Goal: Information Seeking & Learning: Learn about a topic

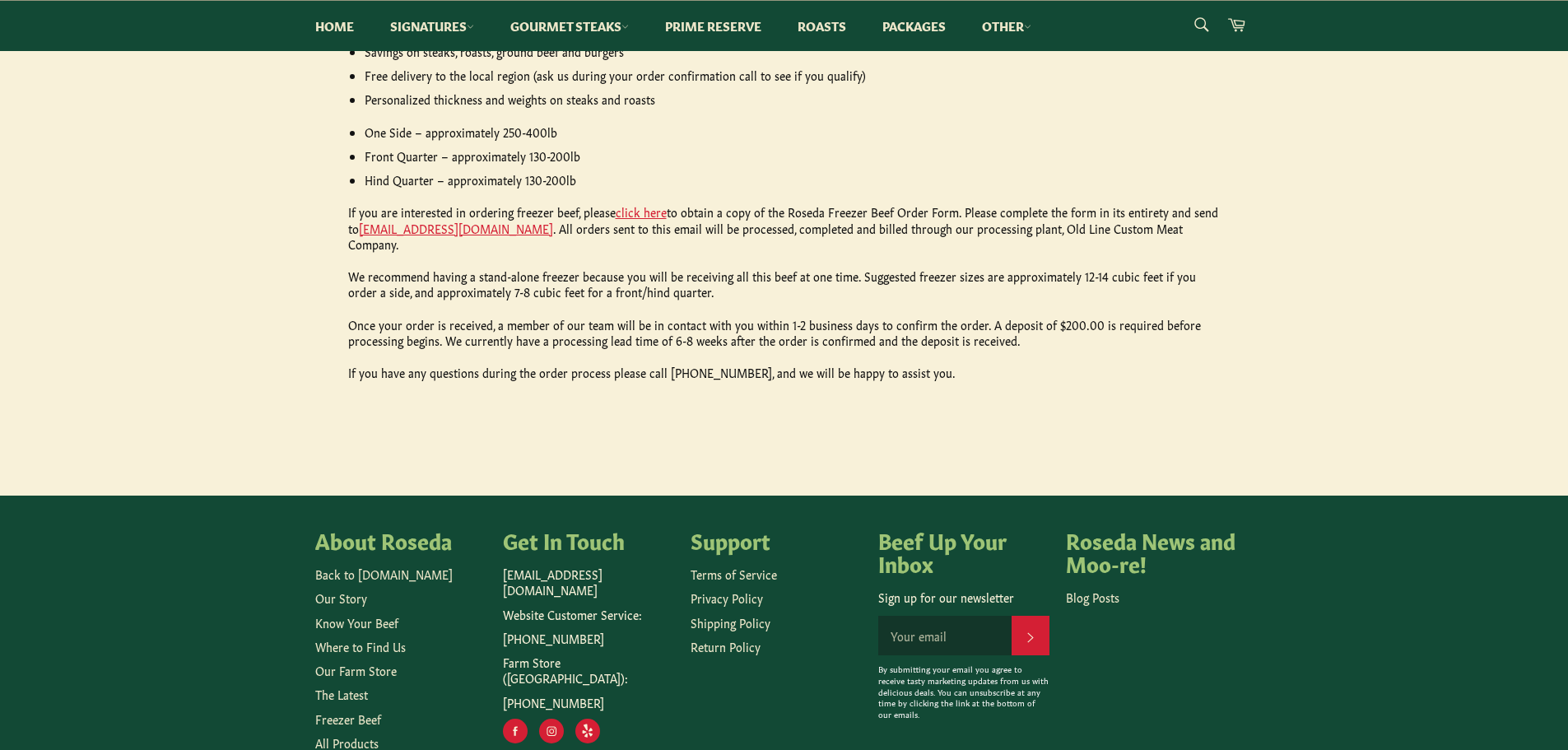
scroll to position [837, 0]
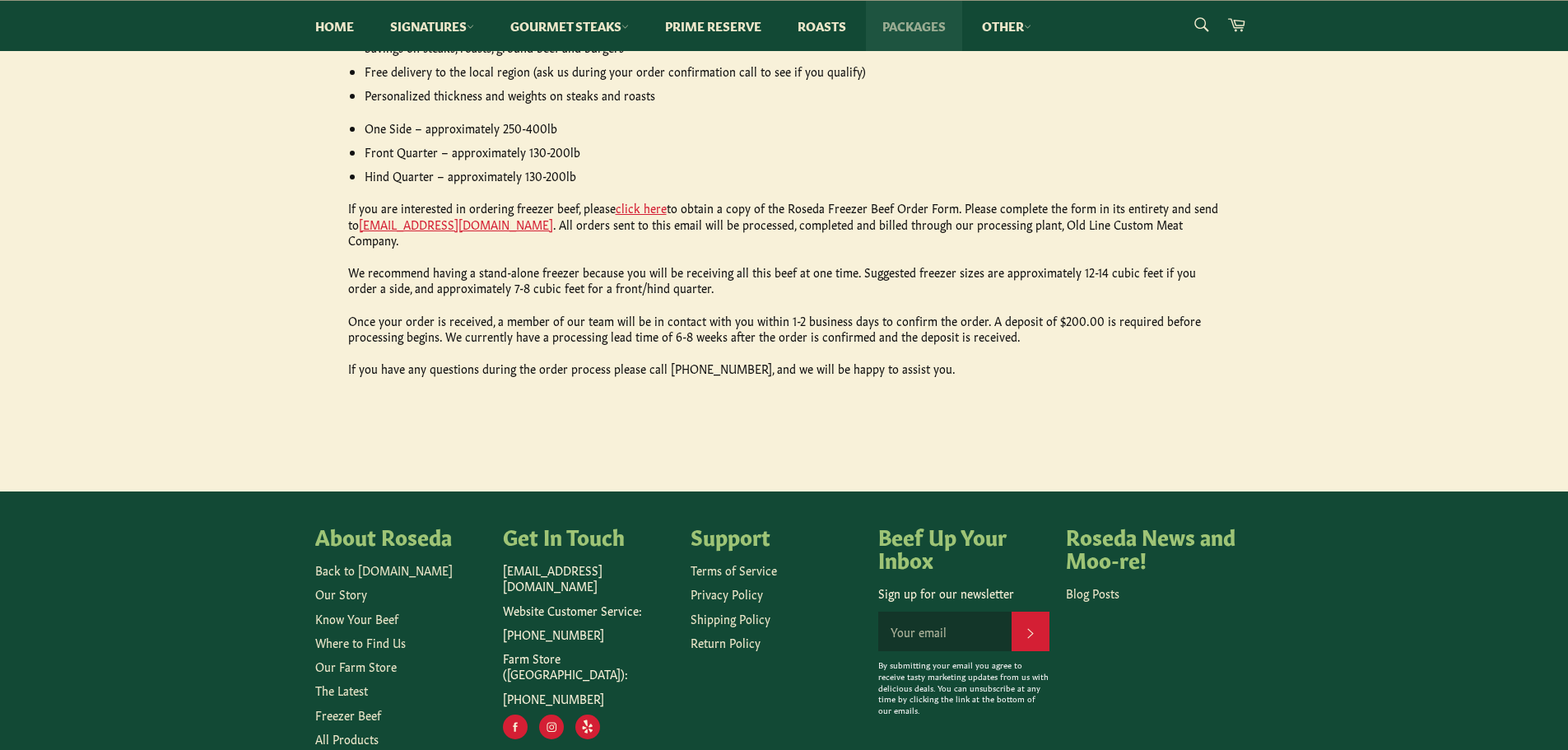
click at [894, 27] on link "Packages" at bounding box center [914, 26] width 96 height 50
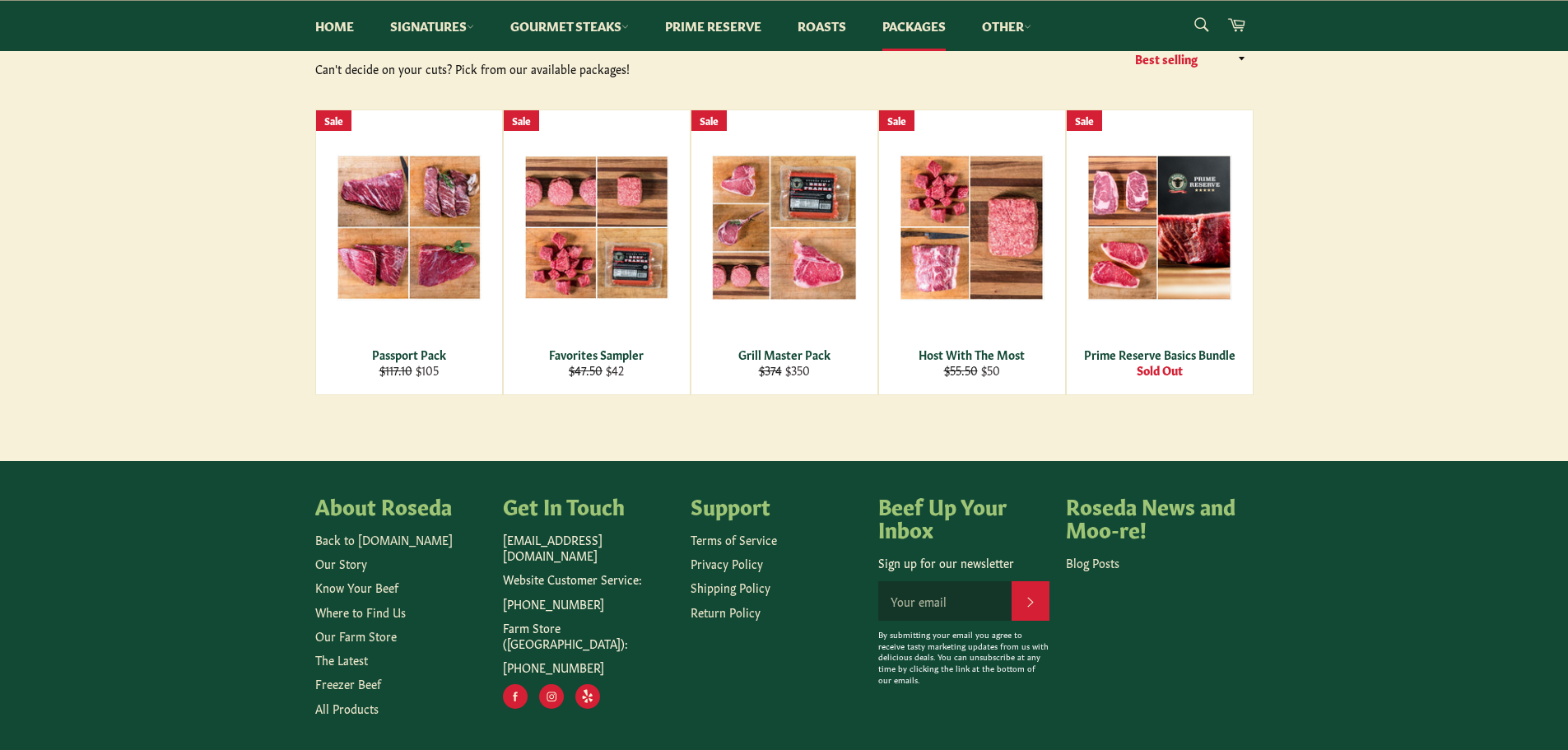
scroll to position [259, 0]
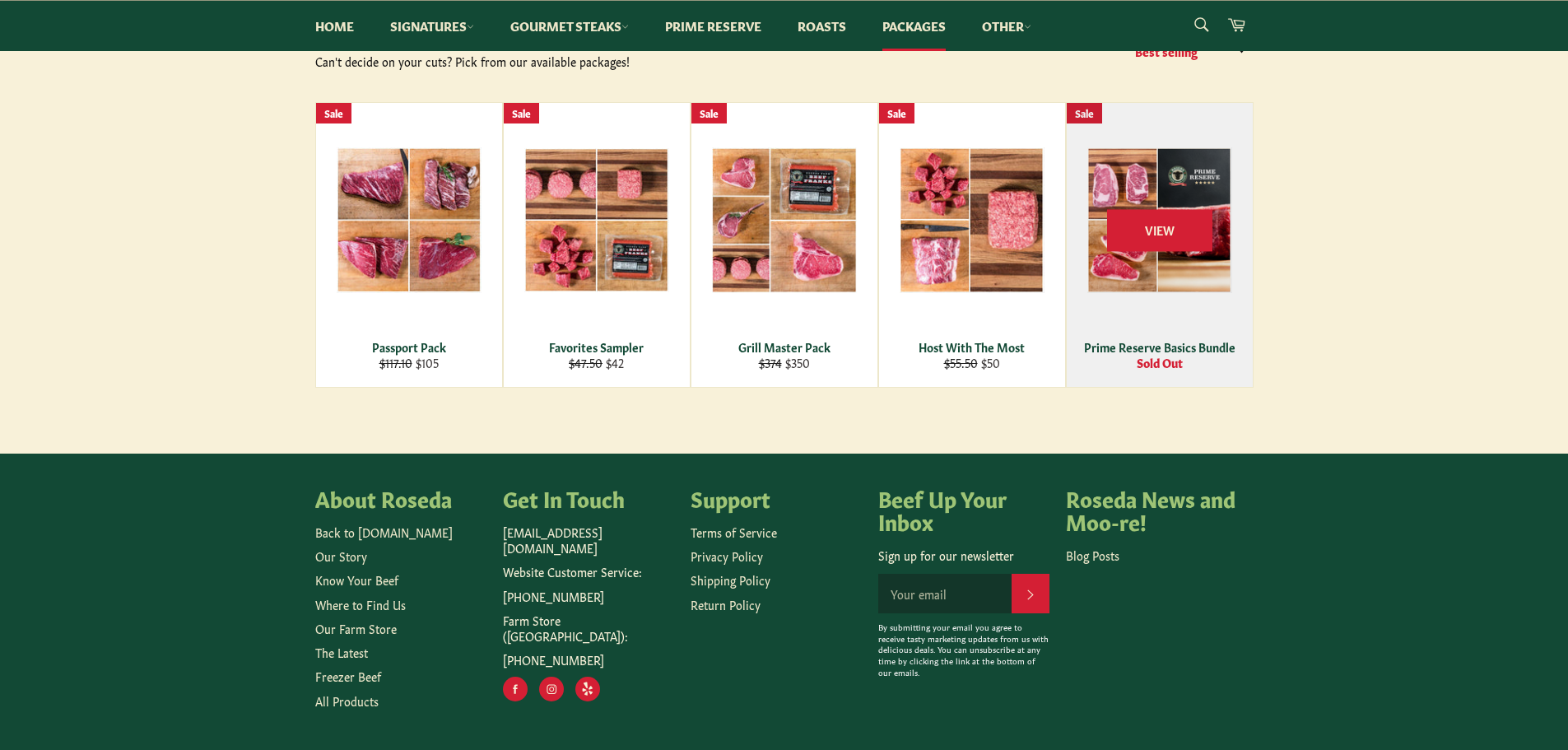
click at [1166, 252] on div "View" at bounding box center [1160, 245] width 186 height 284
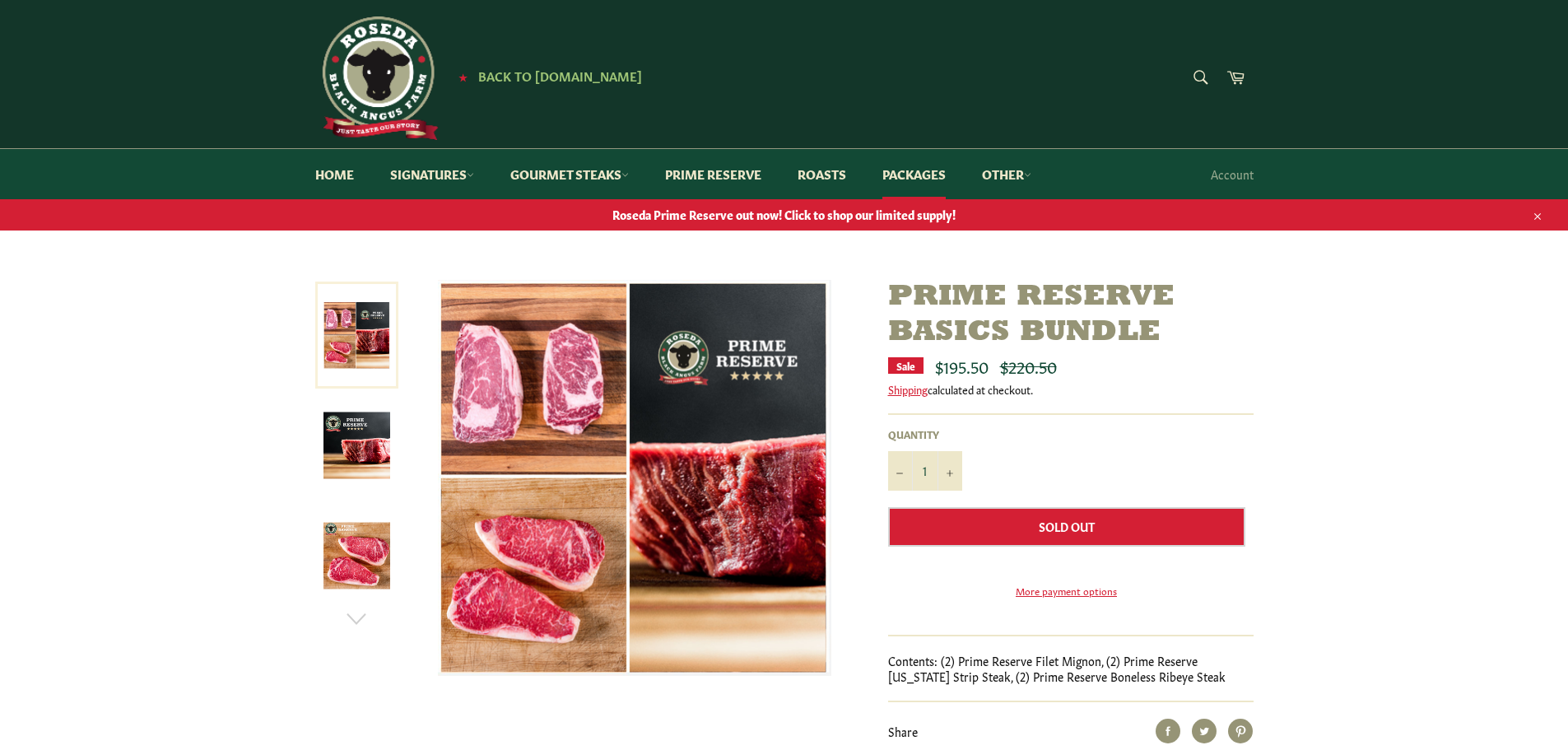
click at [346, 458] on img at bounding box center [356, 446] width 67 height 66
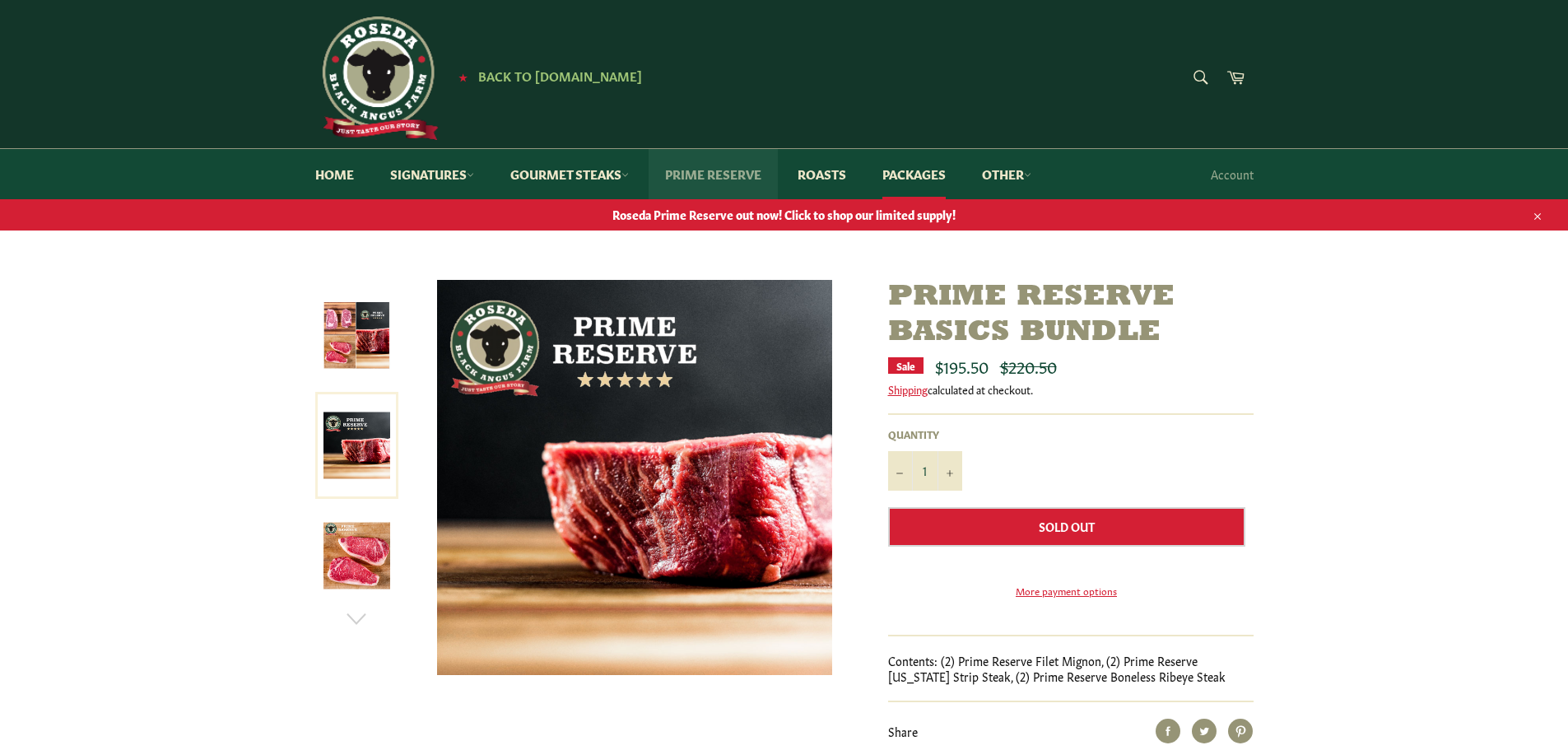
click at [688, 173] on link "Prime Reserve" at bounding box center [714, 174] width 130 height 50
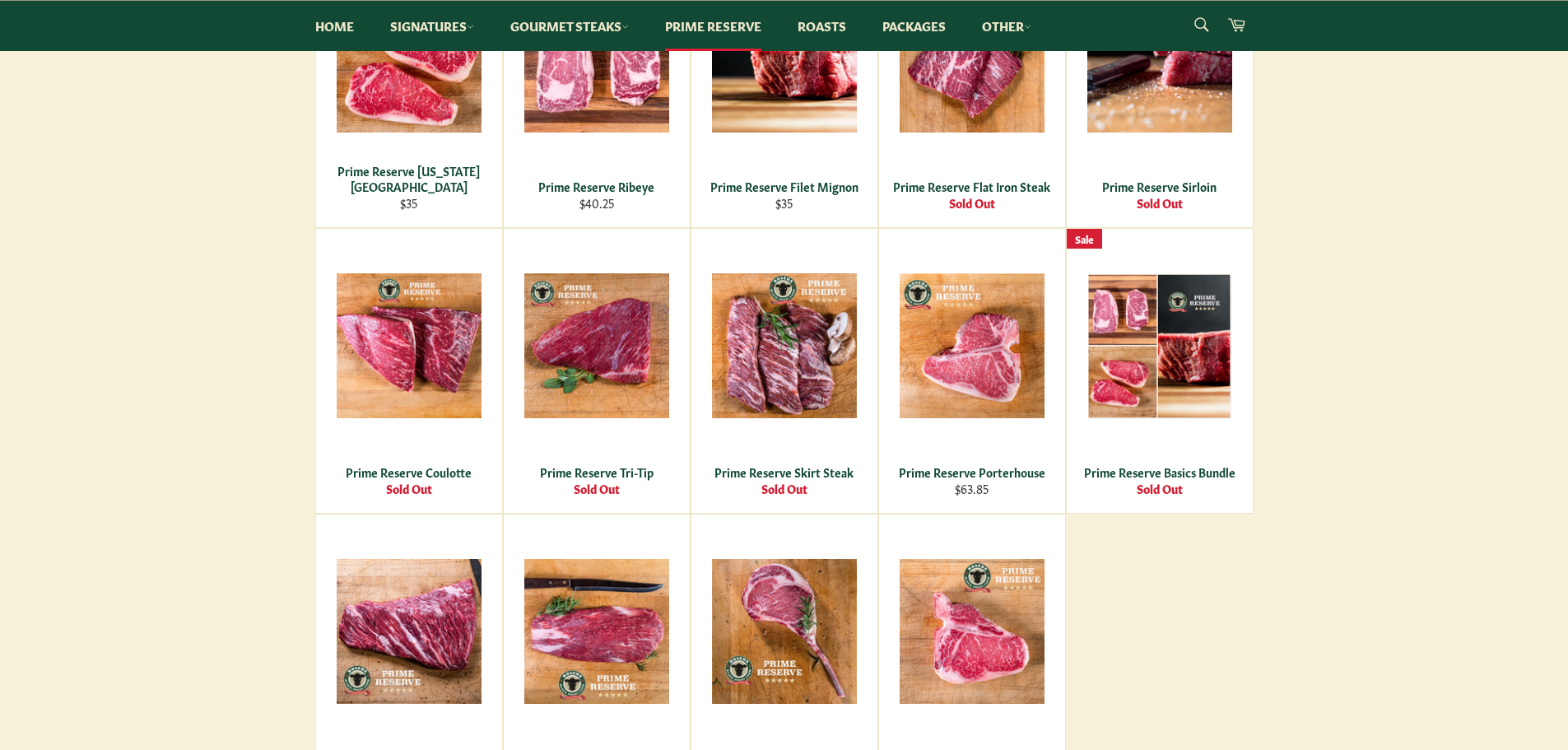
scroll to position [324, 0]
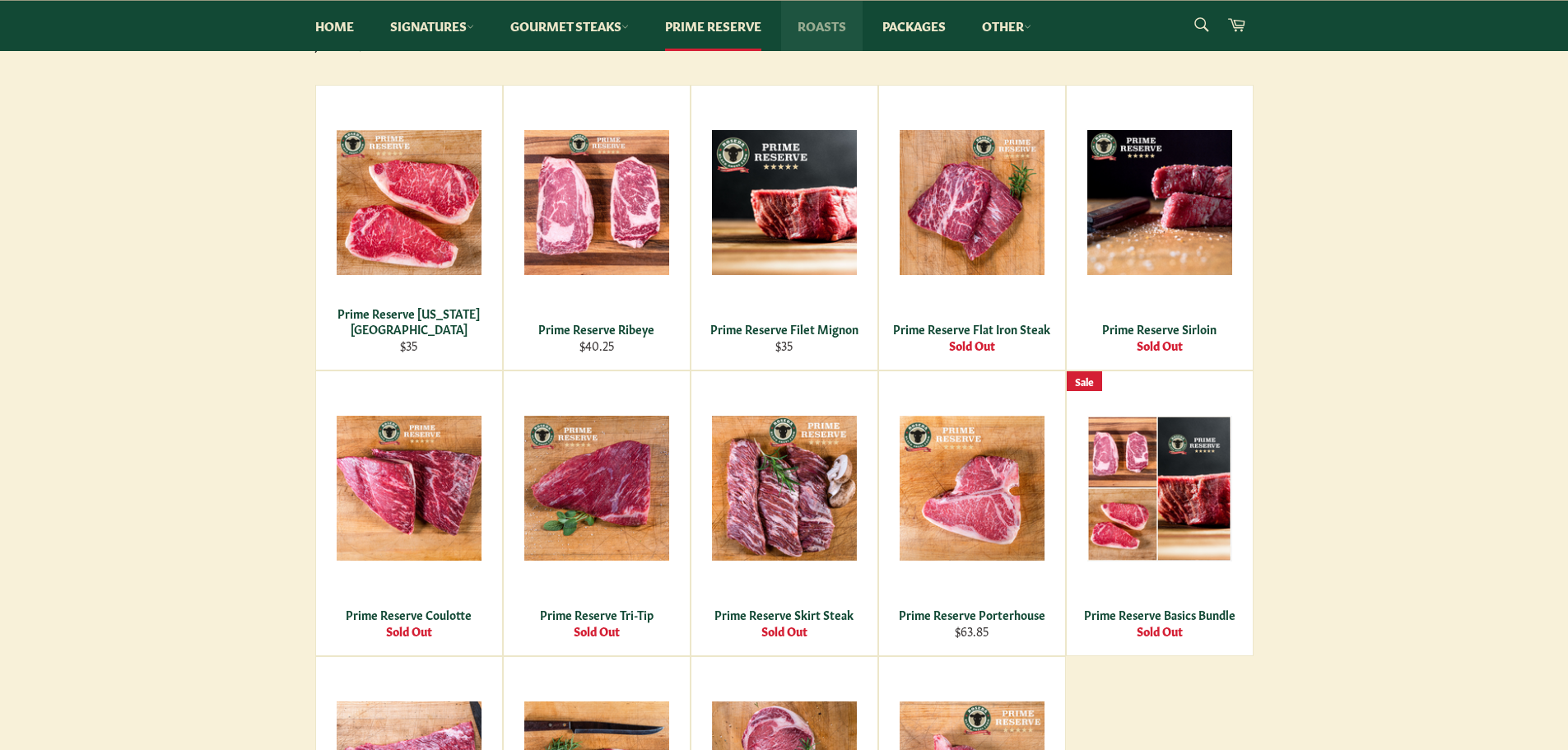
click at [814, 18] on link "Roasts" at bounding box center [822, 26] width 82 height 50
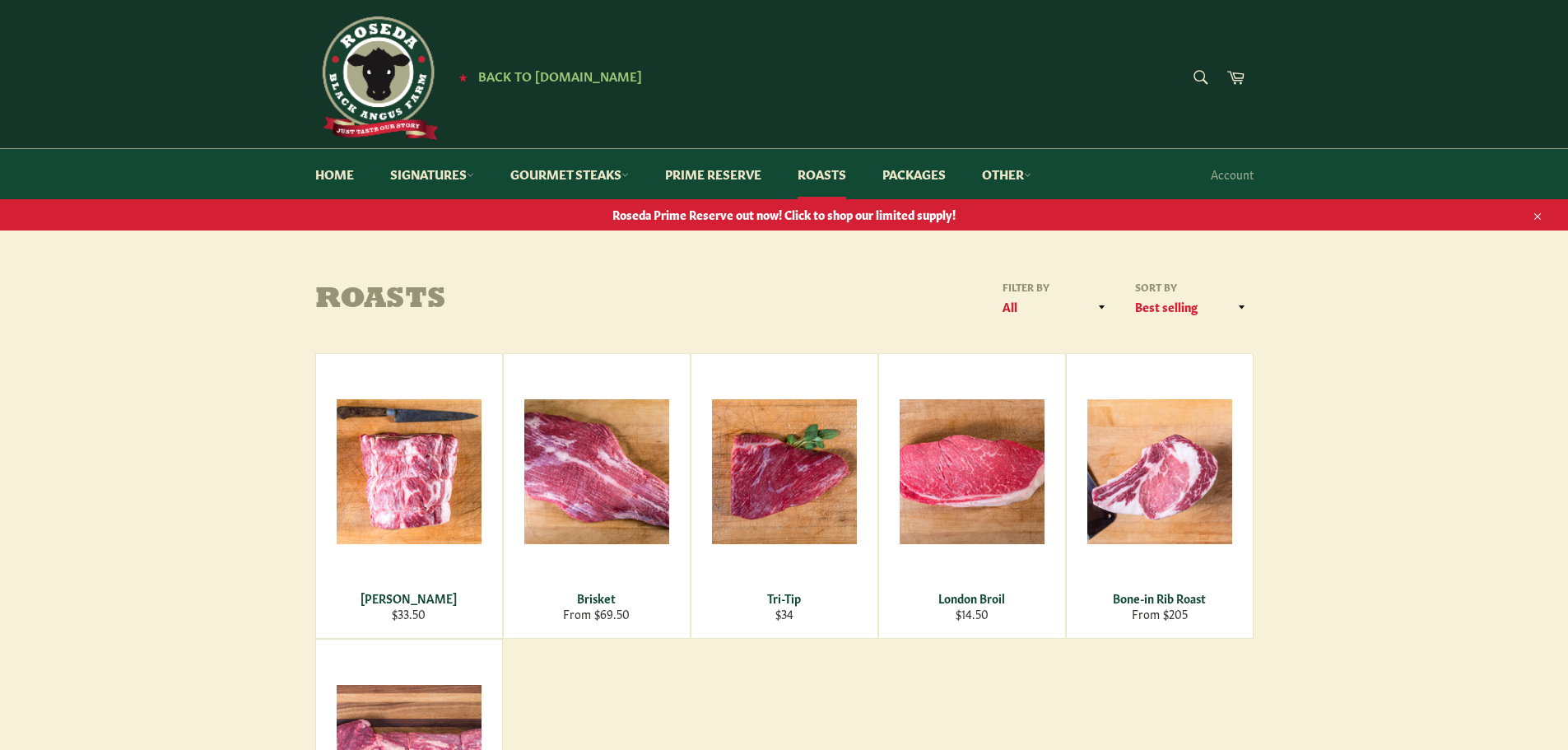
scroll to position [6, 0]
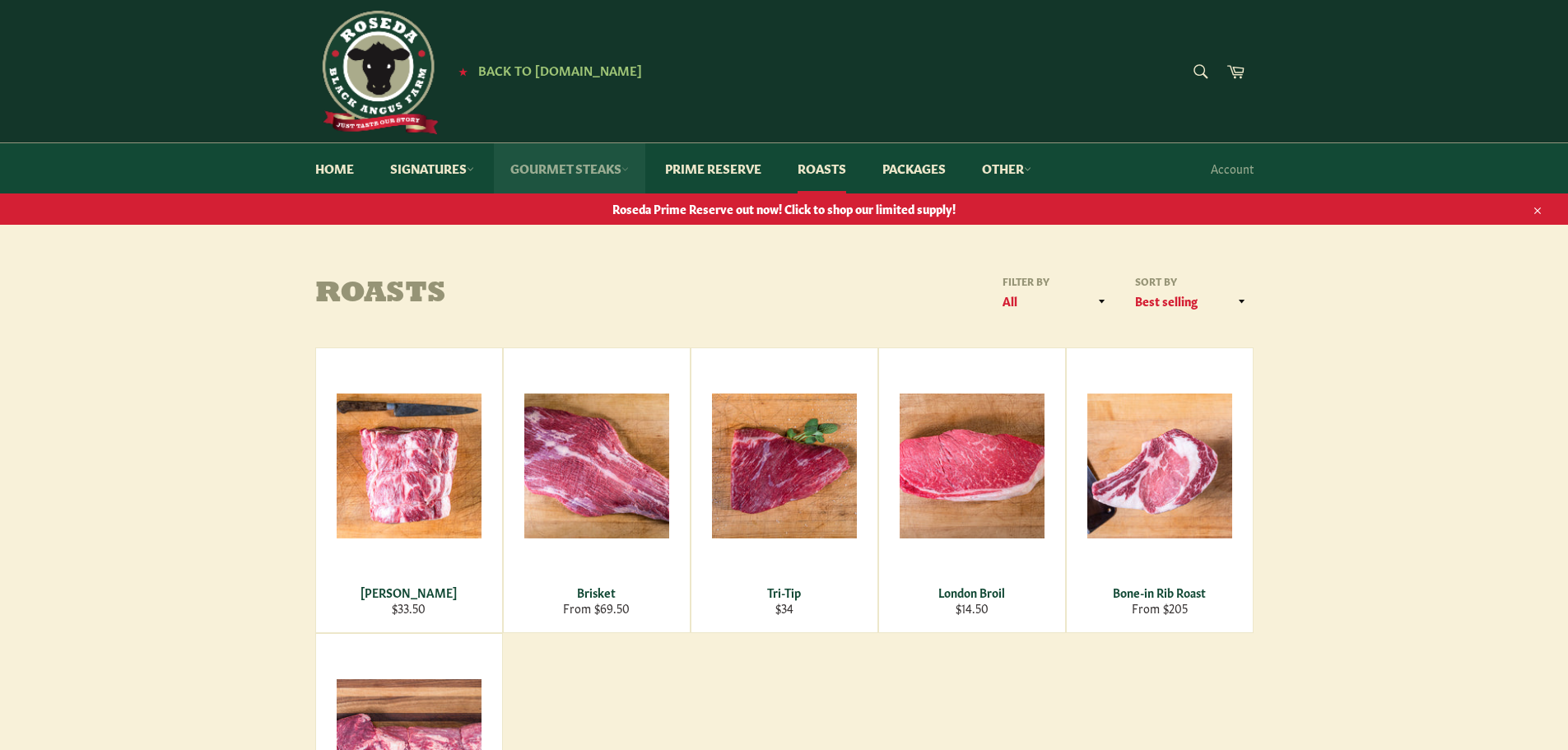
click at [568, 166] on link "Gourmet Steaks" at bounding box center [570, 168] width 152 height 50
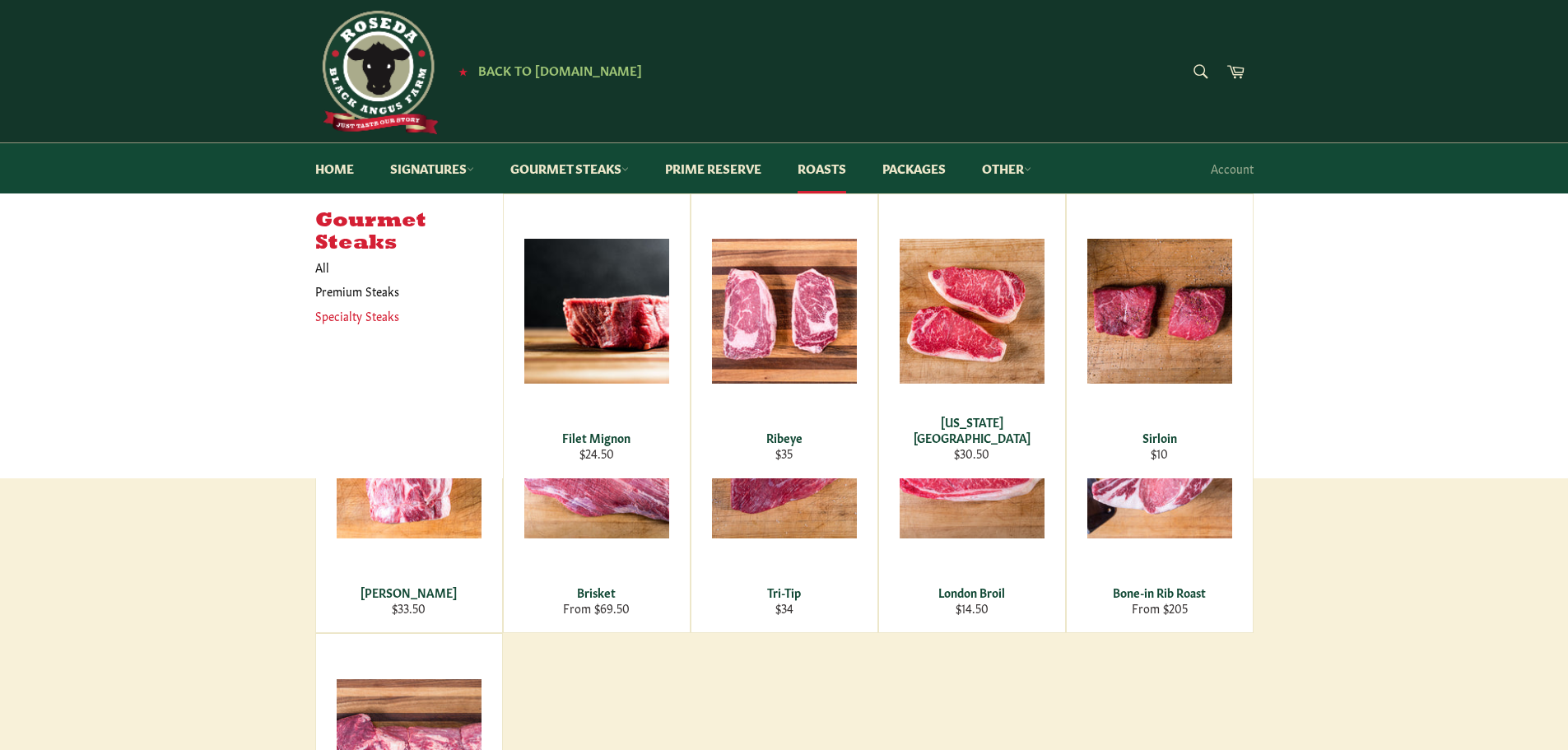
click at [386, 312] on link "Specialty Steaks" at bounding box center [396, 315] width 179 height 24
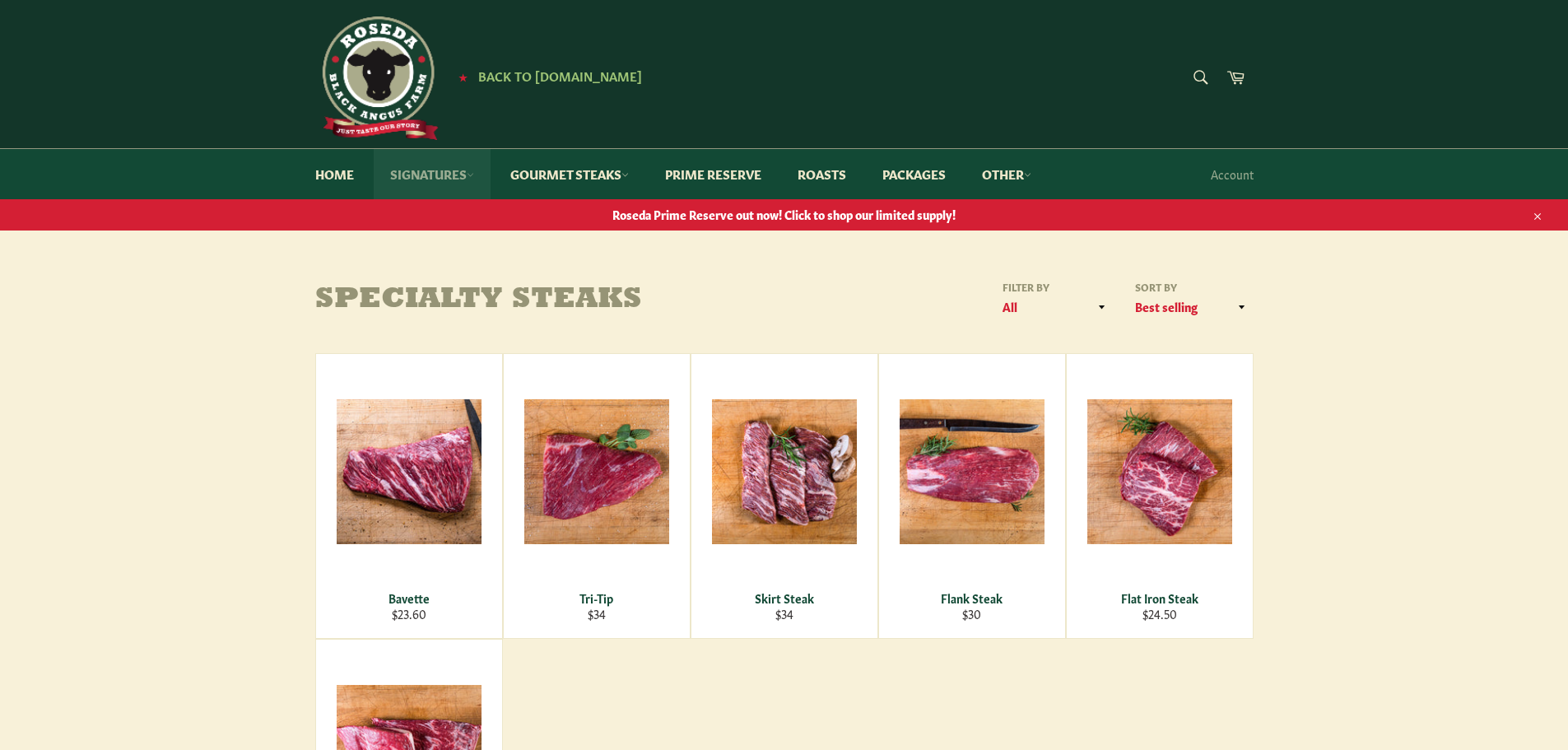
click at [414, 178] on link "Signatures" at bounding box center [431, 174] width 117 height 50
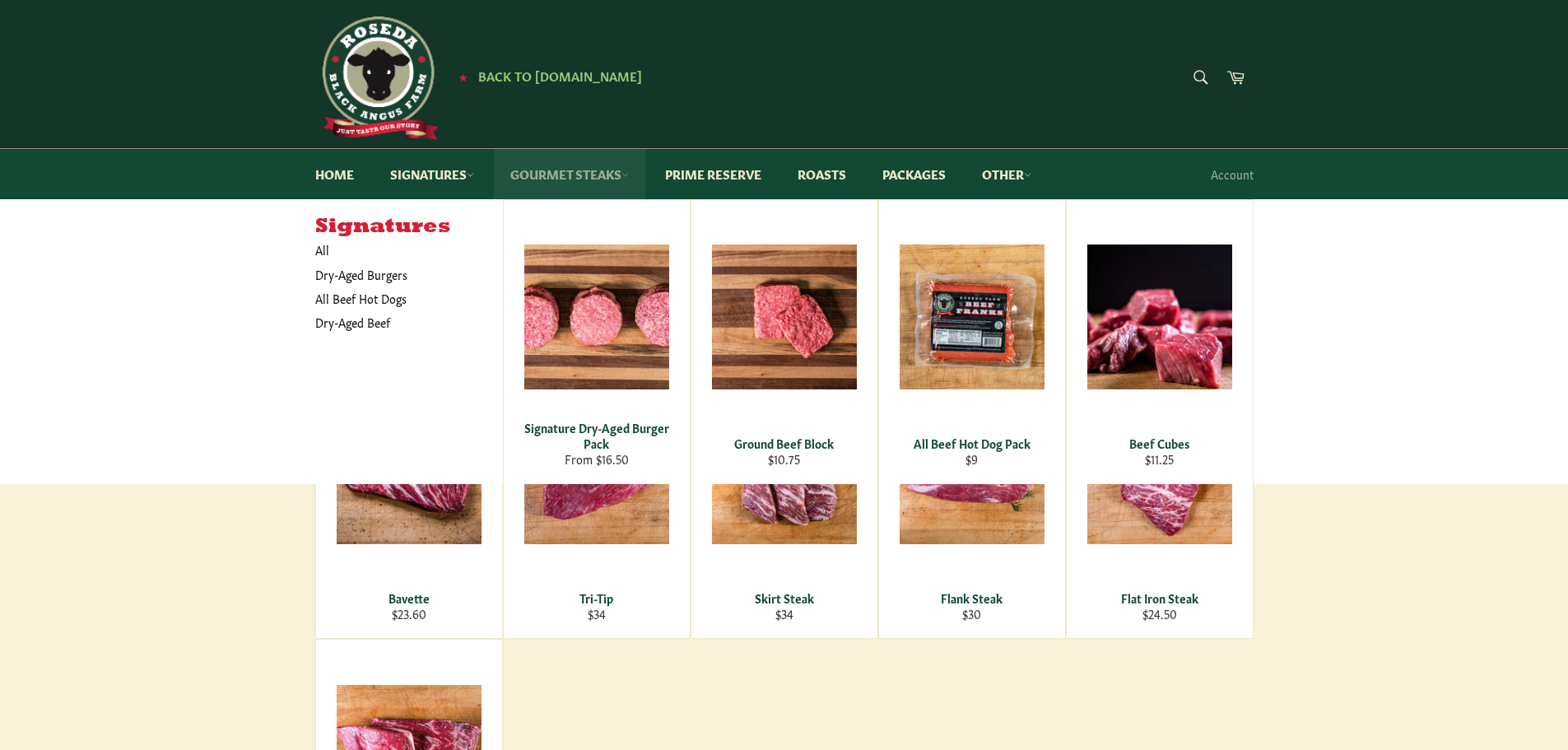
click at [541, 183] on link "Gourmet Steaks" at bounding box center [570, 174] width 152 height 50
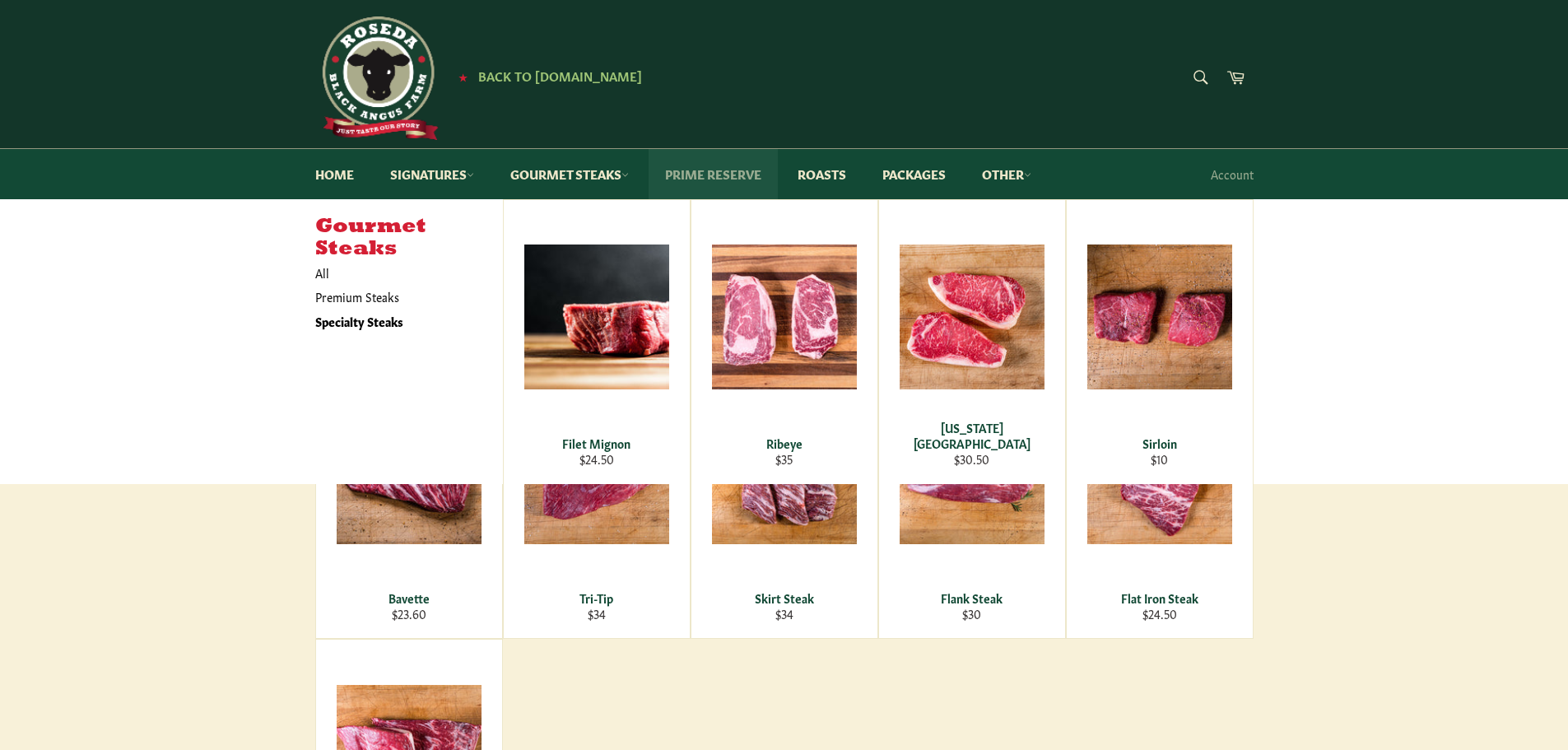
click at [690, 176] on link "Prime Reserve" at bounding box center [714, 174] width 130 height 50
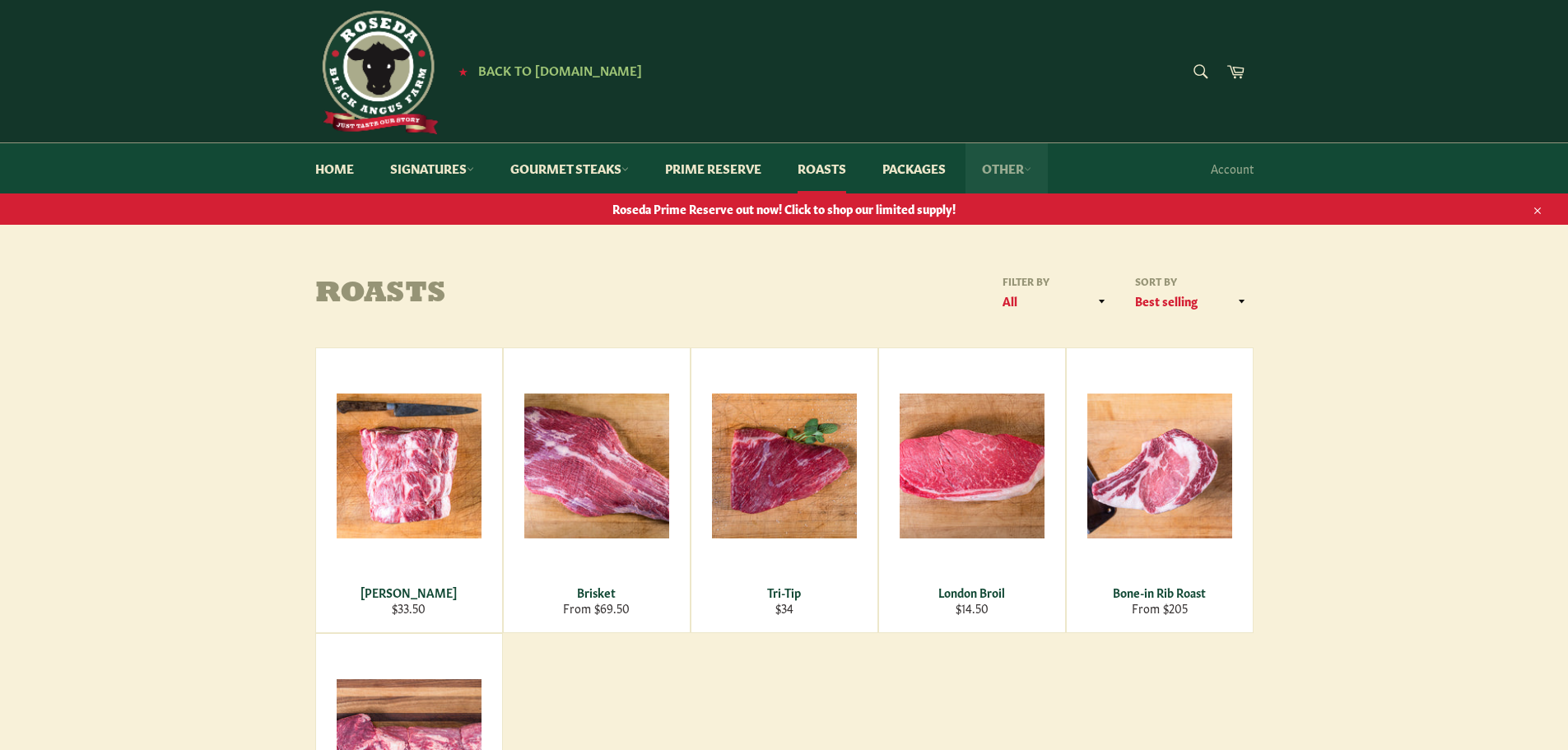
click at [1009, 171] on link "Other" at bounding box center [1007, 168] width 83 height 50
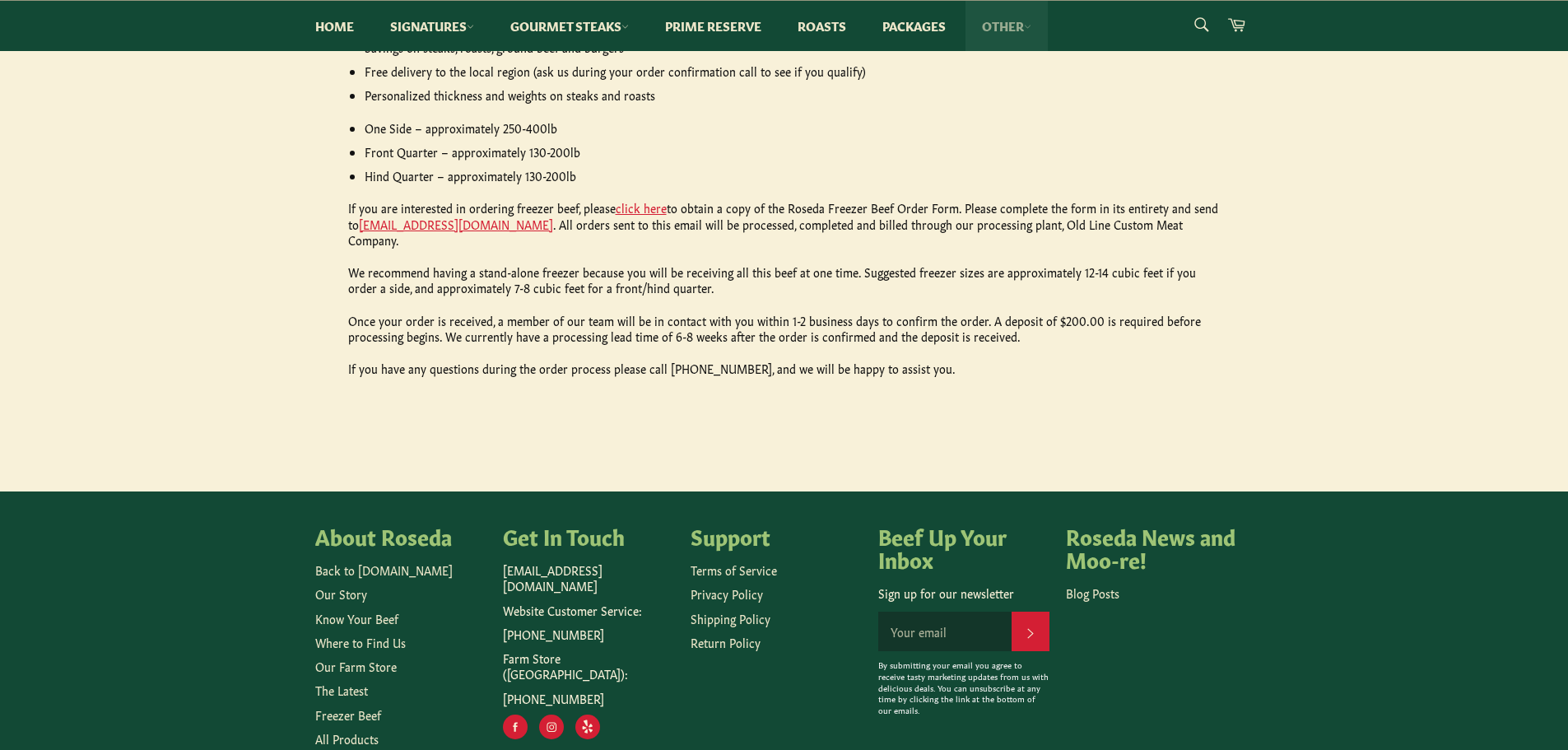
click at [1008, 36] on link "Other" at bounding box center [1007, 26] width 83 height 50
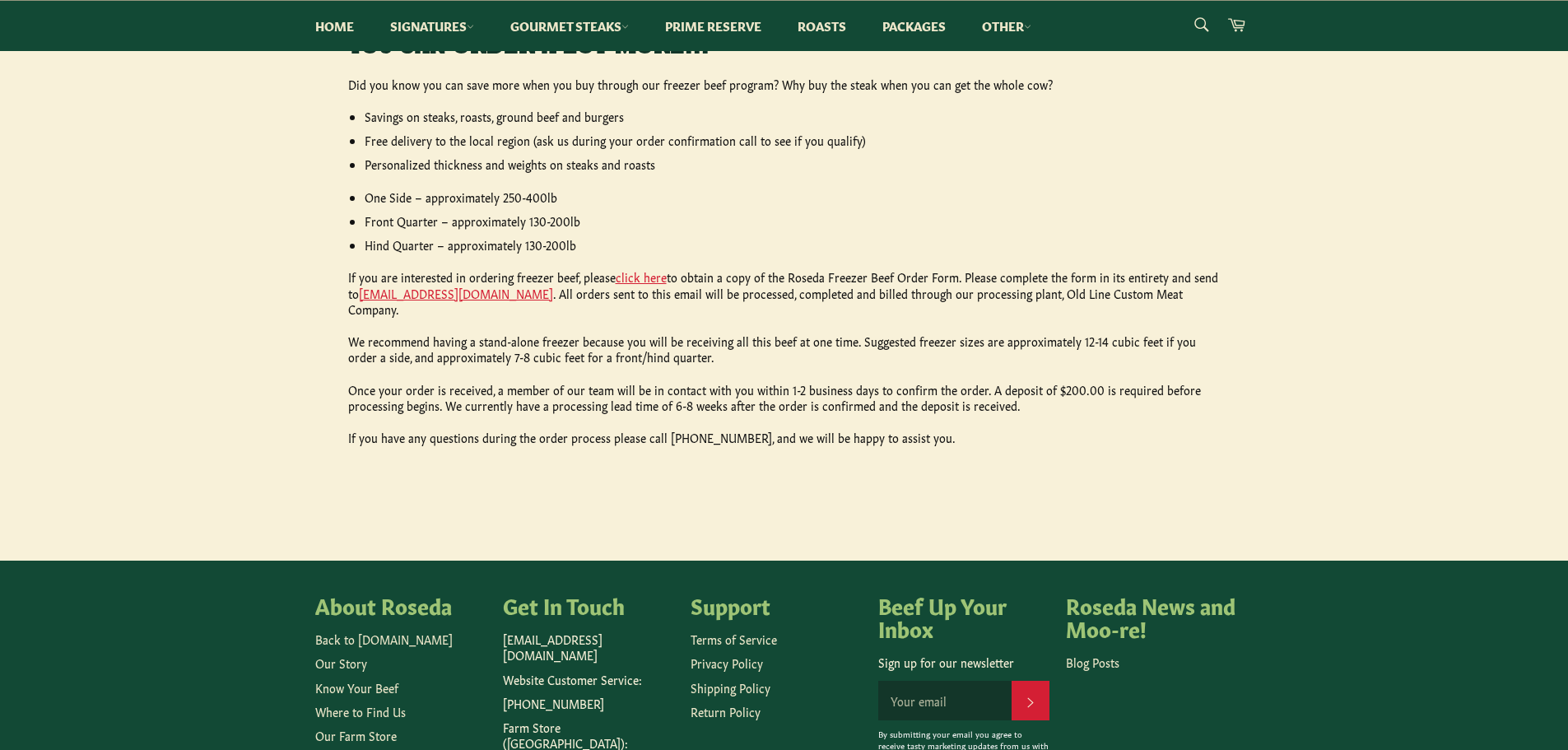
scroll to position [766, 0]
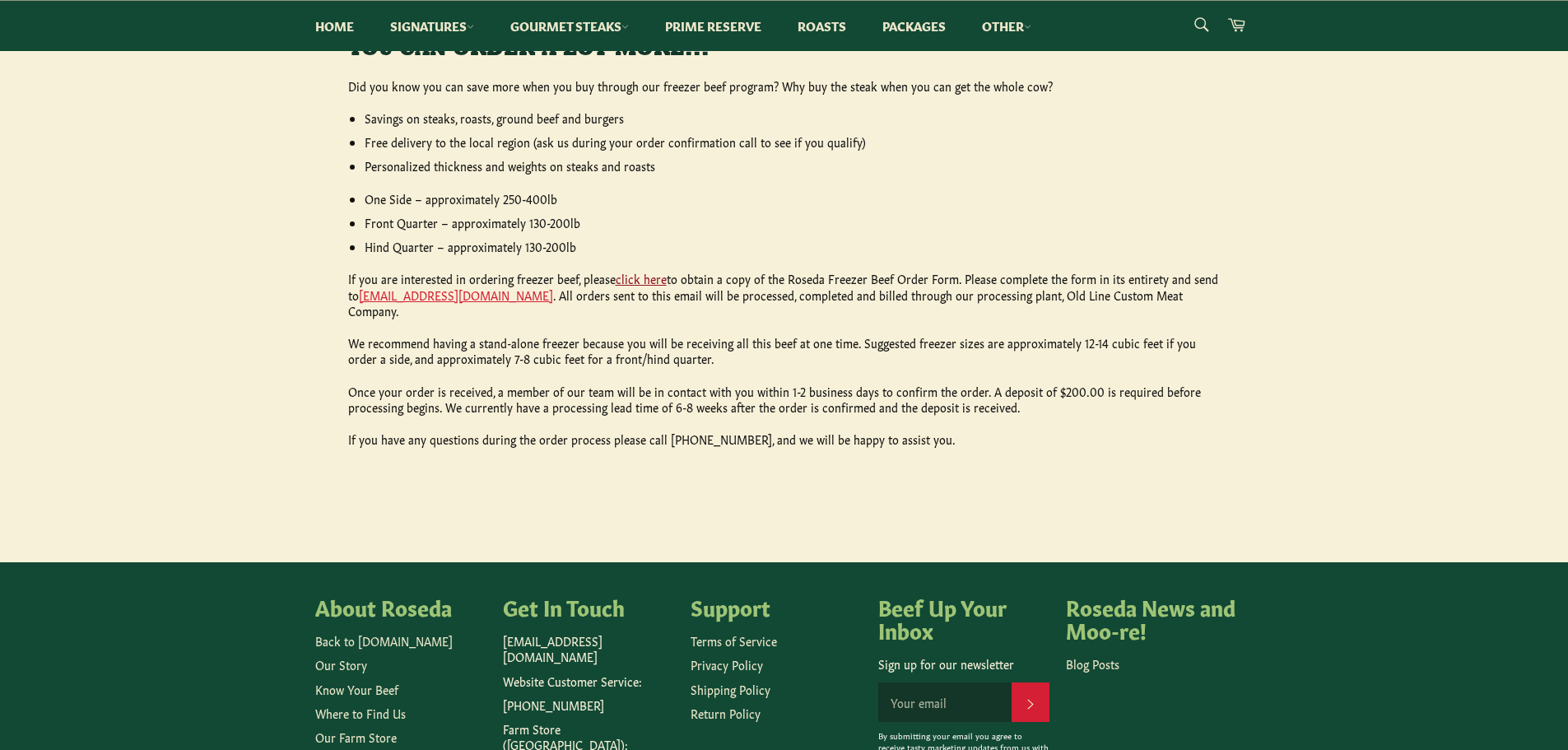
click at [622, 280] on link "click here" at bounding box center [641, 278] width 51 height 16
